Goal: Task Accomplishment & Management: Manage account settings

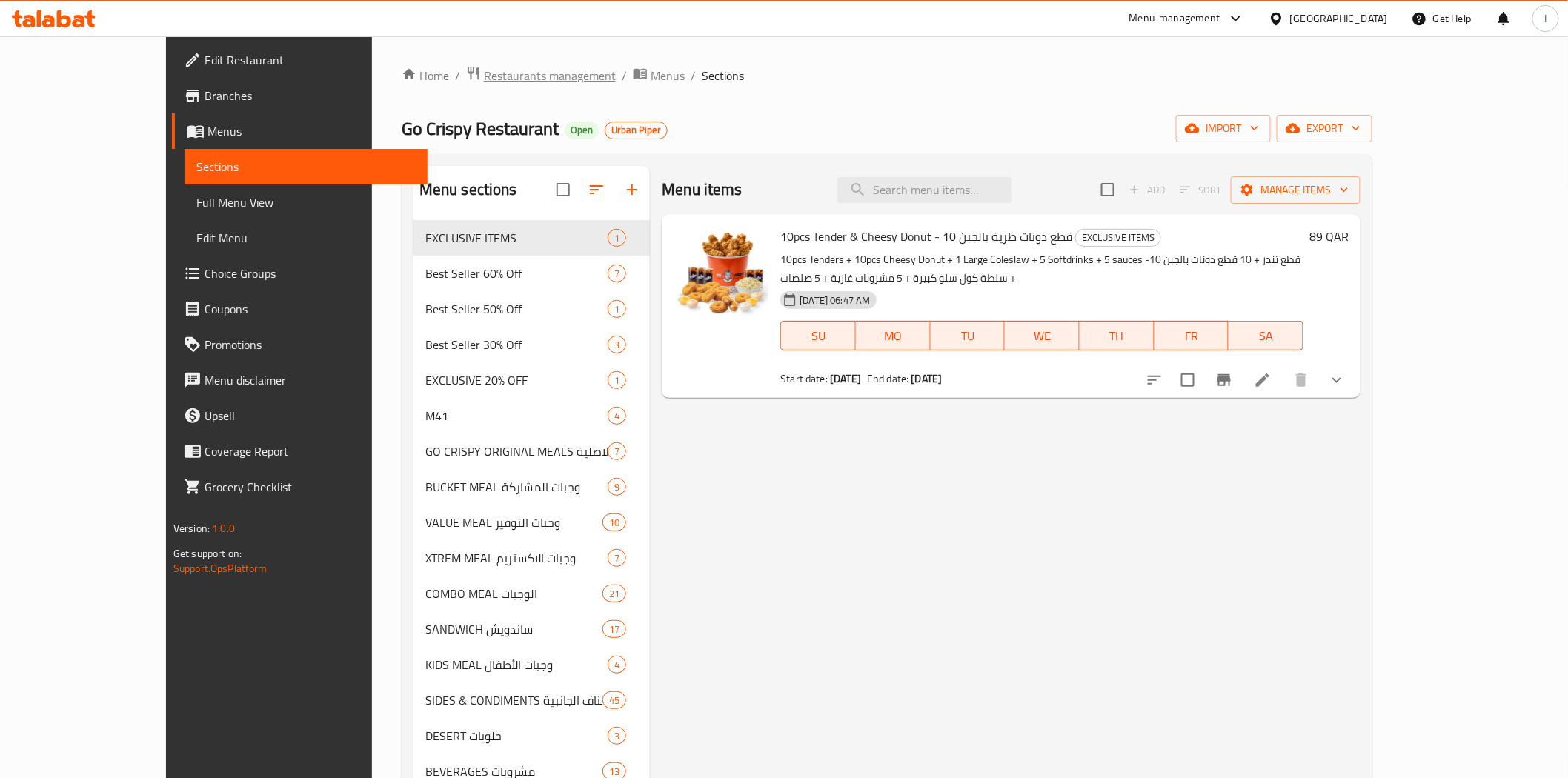
click at [484, 79] on span "Restaurants management" at bounding box center [550, 75] width 132 height 18
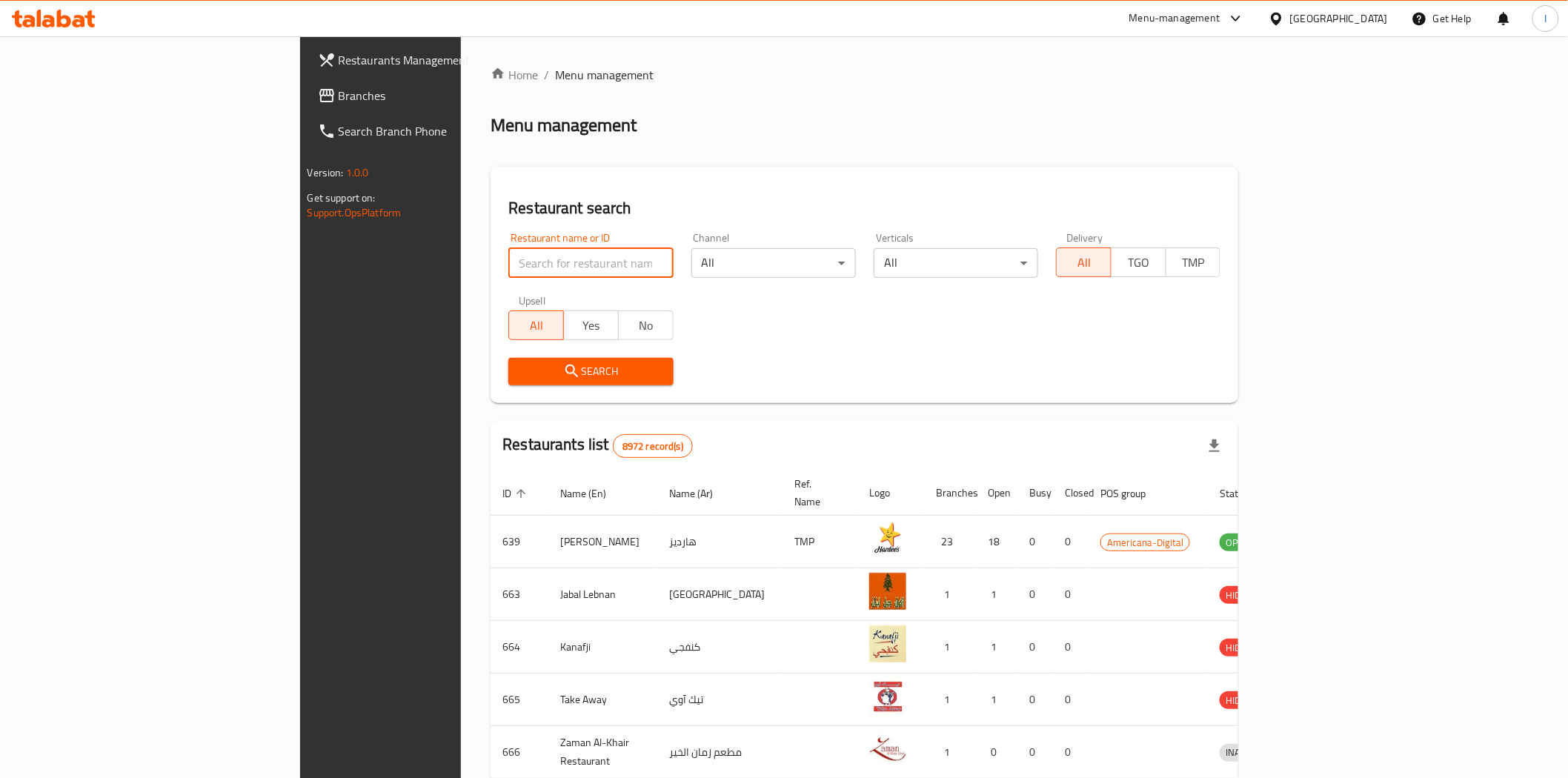
click at [508, 264] on input "search" at bounding box center [590, 262] width 165 height 30
paste input "Diet Station"
type input "Diet Station"
click at [520, 377] on span "Search" at bounding box center [590, 372] width 141 height 19
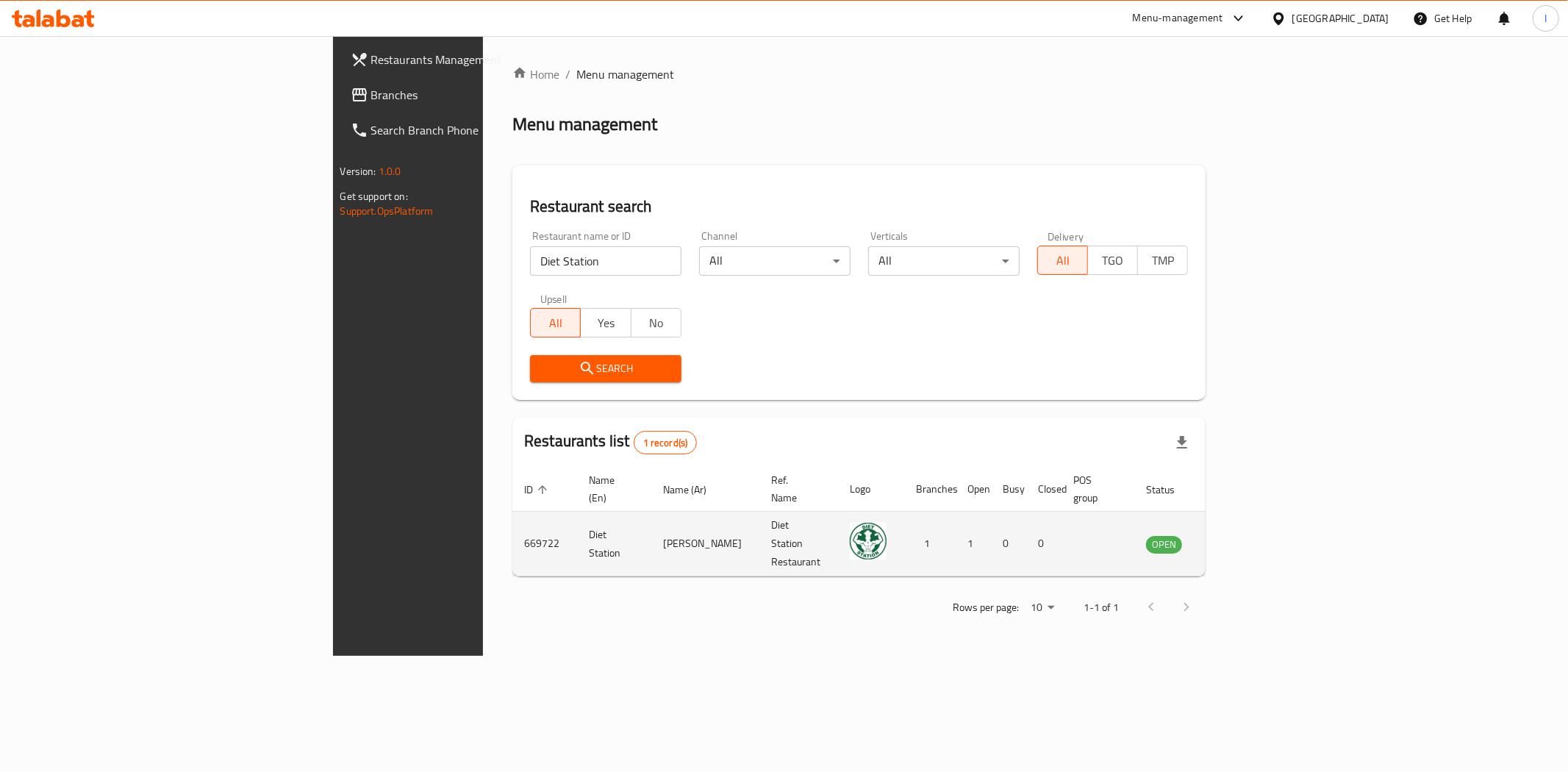
click at [1241, 538] on icon "enhanced table" at bounding box center [1231, 544] width 16 height 13
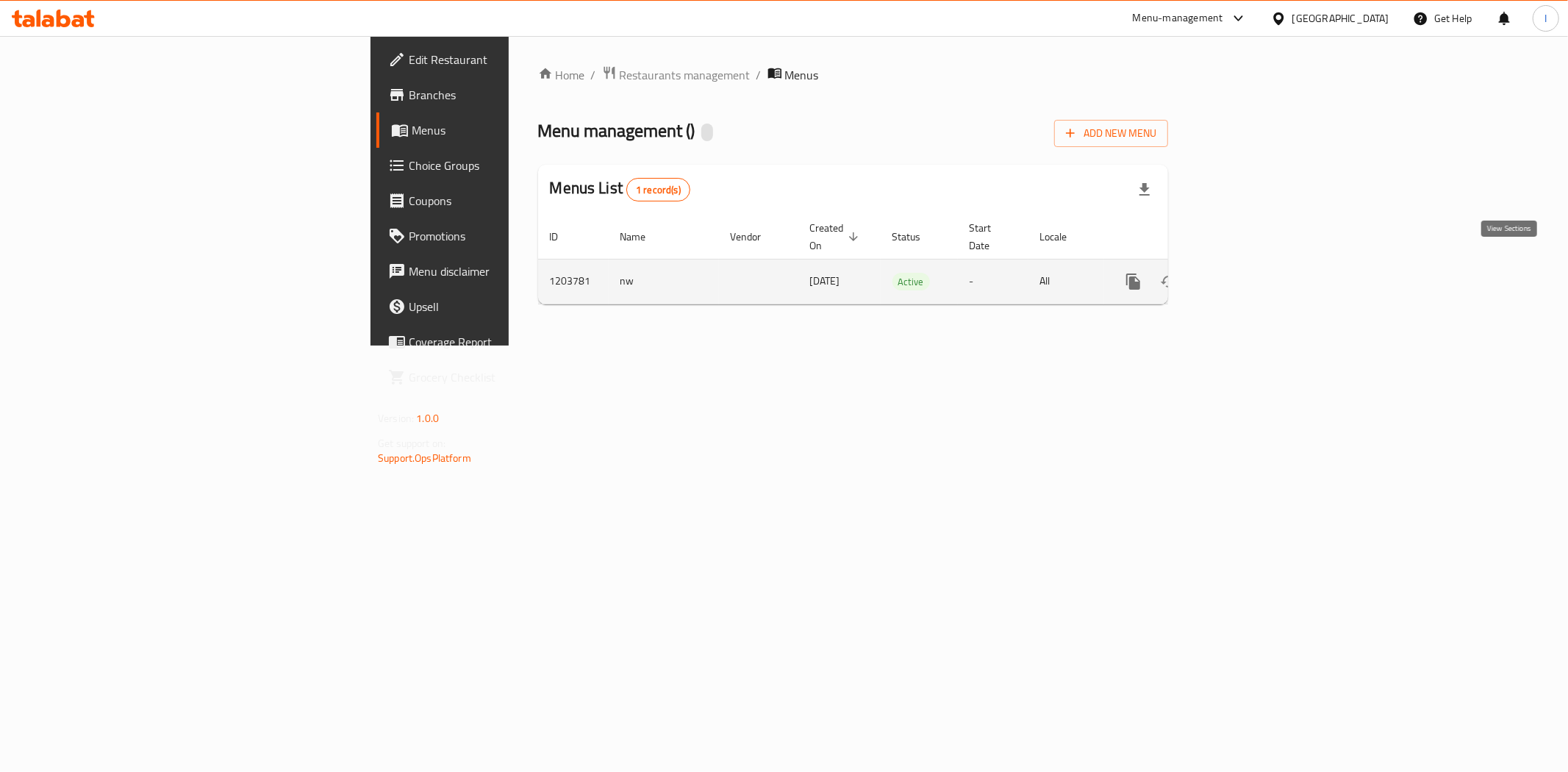
click at [1248, 273] on icon "enhanced table" at bounding box center [1239, 282] width 18 height 18
